Goal: Task Accomplishment & Management: Use online tool/utility

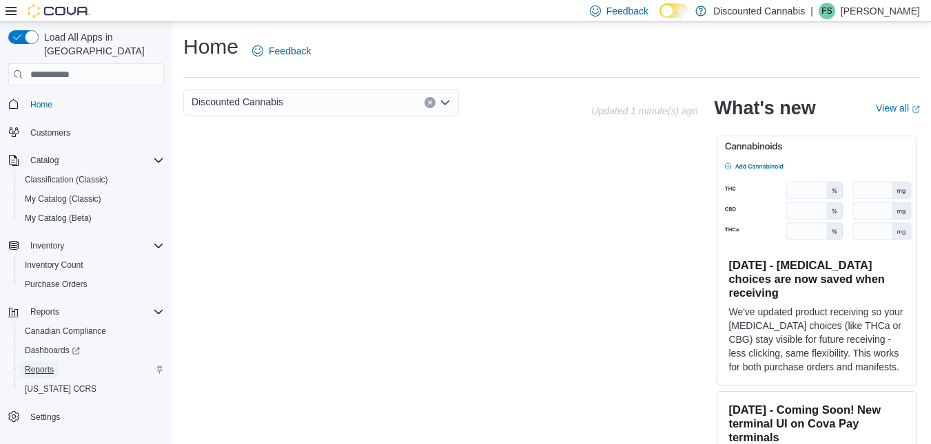
click at [37, 364] on span "Reports" at bounding box center [39, 369] width 29 height 11
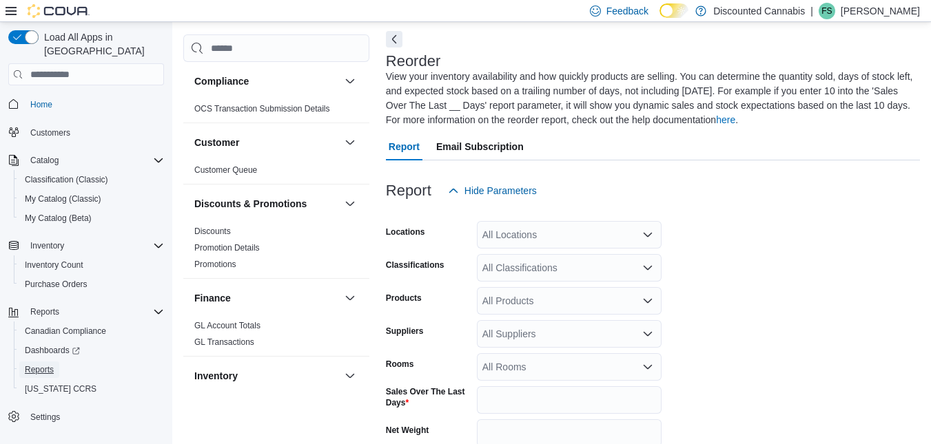
scroll to position [75, 0]
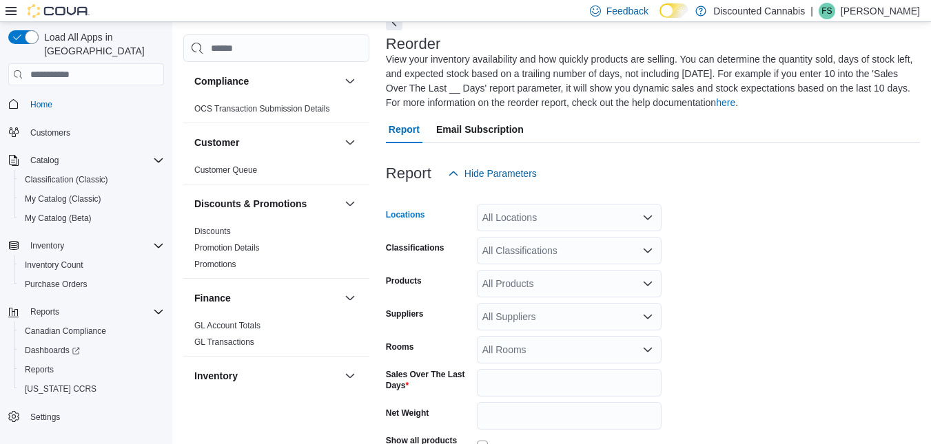
click at [592, 222] on div "All Locations" at bounding box center [569, 218] width 185 height 28
type input "*"
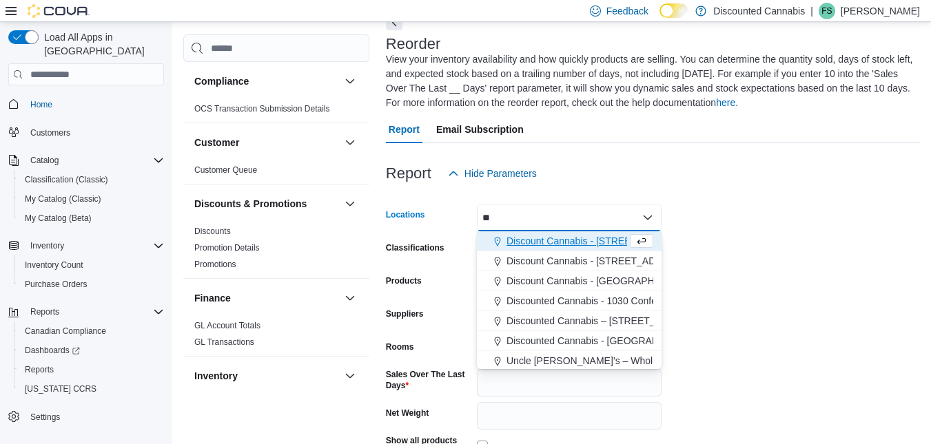
type input "**"
click at [588, 245] on span "Discount Cannabis - 3156 Sandwich St. ( Windsor )" at bounding box center [598, 241] width 185 height 14
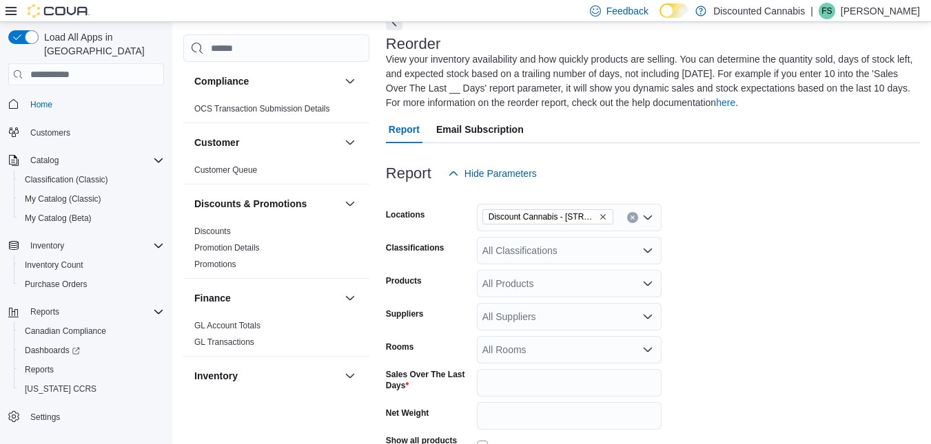
click at [730, 229] on form "Locations Discount Cannabis - 3156 Sandwich St. ( Windsor ) Classifications All…" at bounding box center [653, 357] width 534 height 340
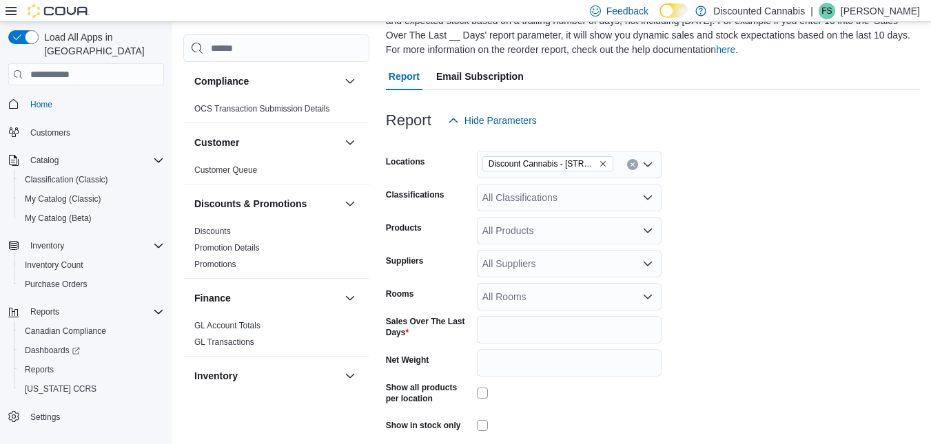
scroll to position [130, 0]
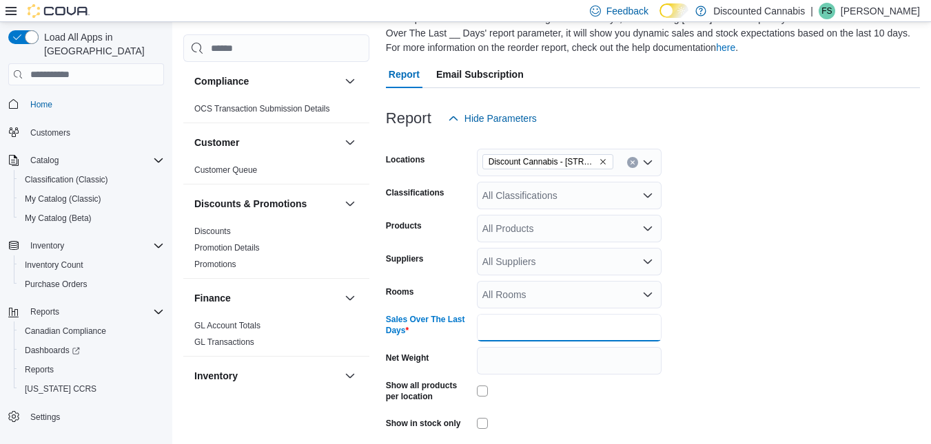
click at [516, 327] on input "*" at bounding box center [569, 328] width 185 height 28
type input "**"
click at [710, 351] on form "Locations Discount Cannabis - 3156 Sandwich St. ( Windsor ) Classifications All…" at bounding box center [653, 302] width 534 height 340
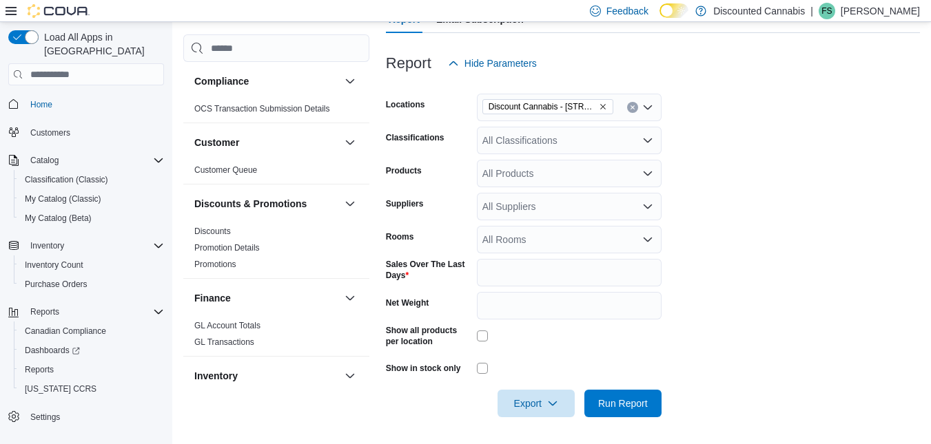
scroll to position [186, 0]
click at [513, 397] on span "Export" at bounding box center [536, 403] width 61 height 28
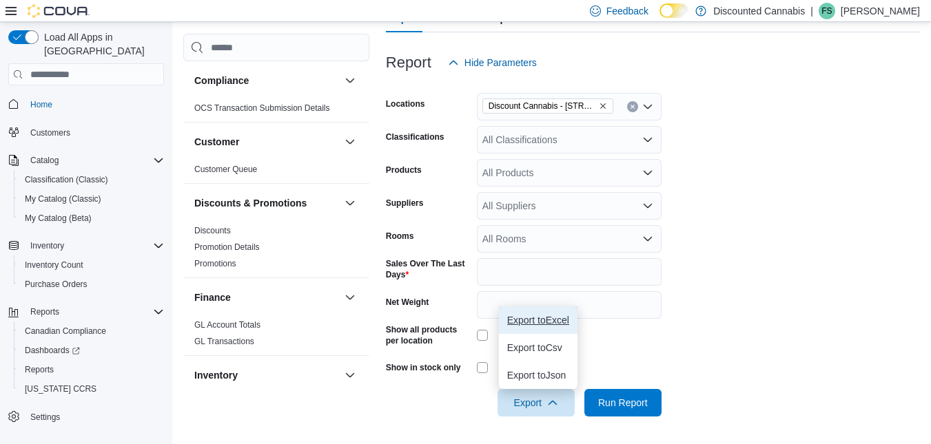
click at [540, 318] on span "Export to Excel" at bounding box center [538, 320] width 62 height 11
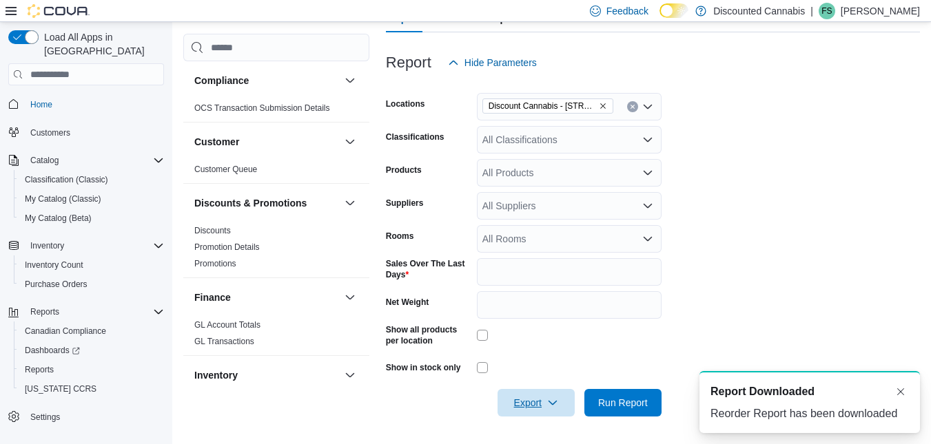
scroll to position [0, 0]
